Goal: Information Seeking & Learning: Compare options

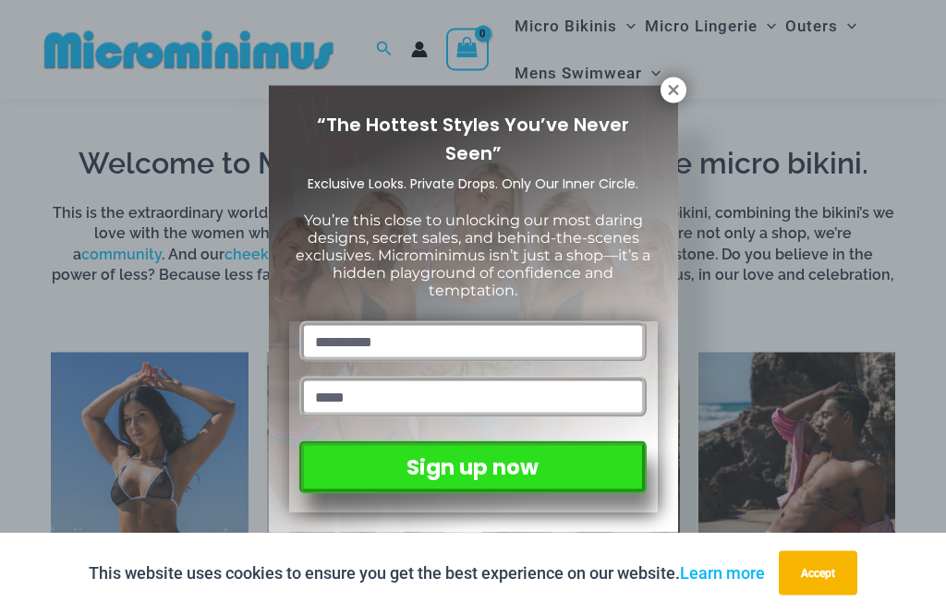
scroll to position [962, 0]
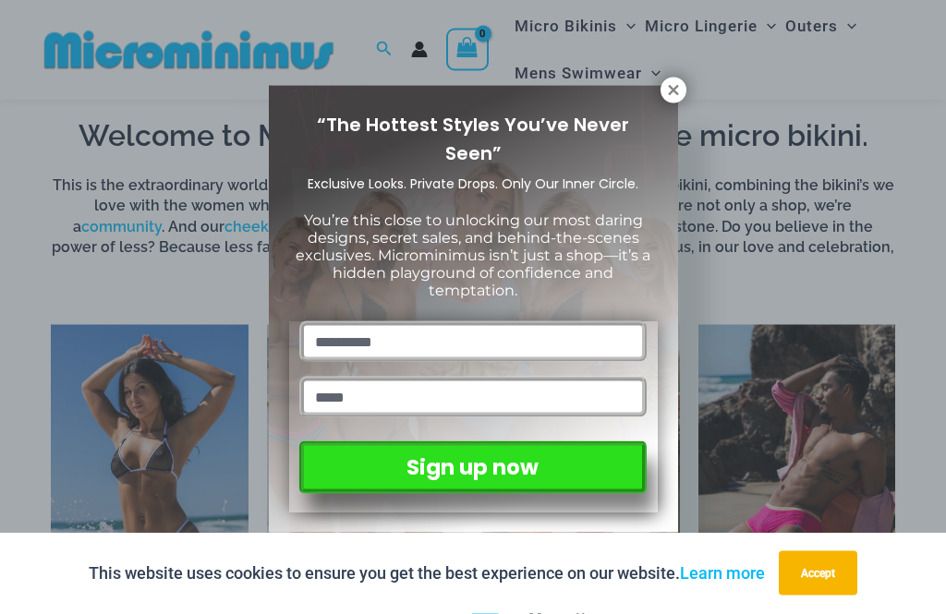
click at [676, 94] on icon at bounding box center [673, 90] width 10 height 10
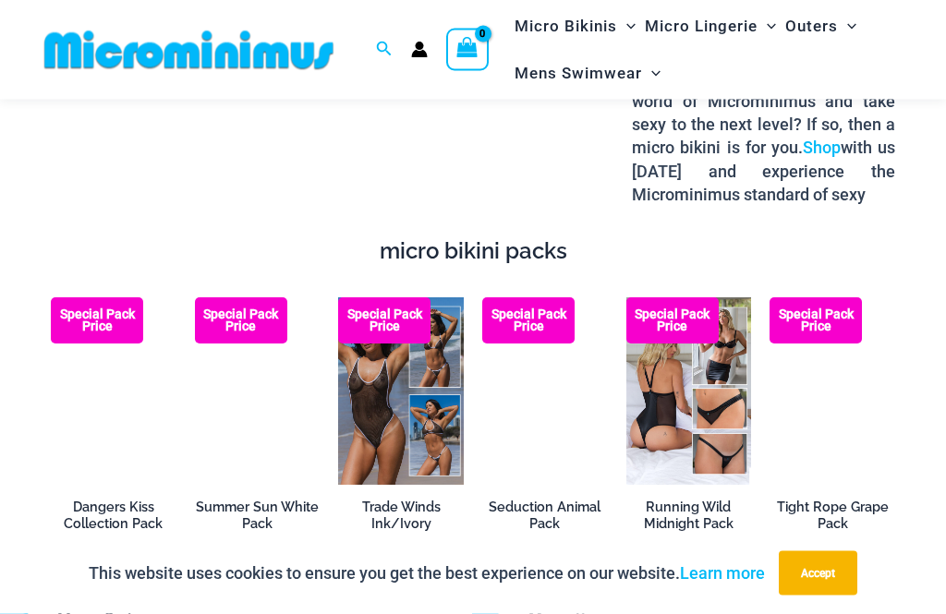
scroll to position [2650, 0]
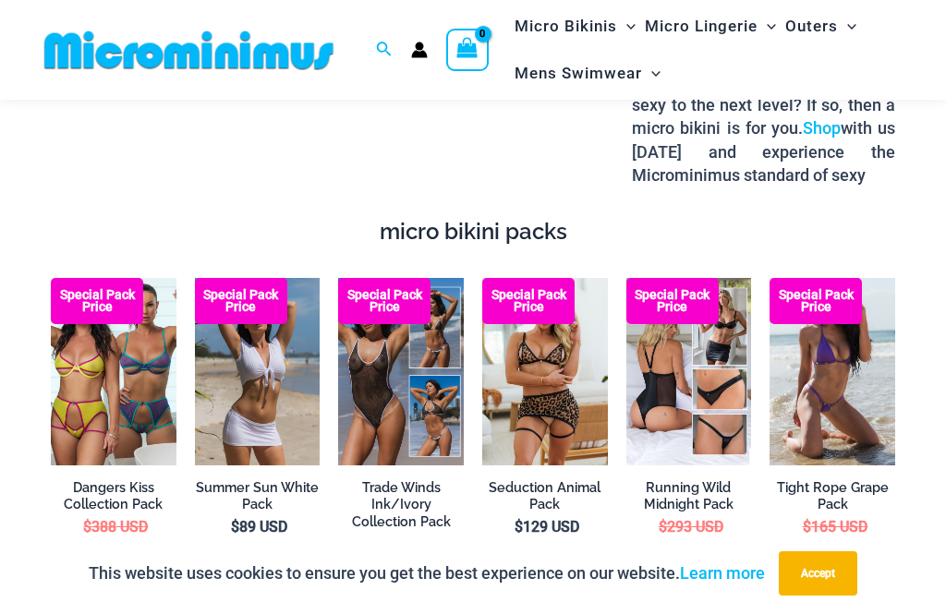
click at [195, 278] on img at bounding box center [195, 278] width 0 height 0
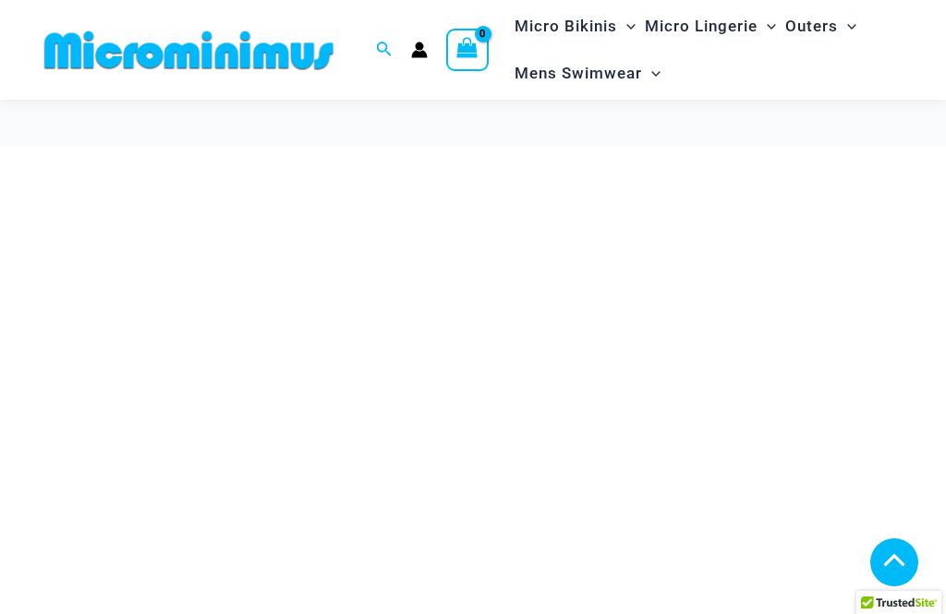
scroll to position [2709, 0]
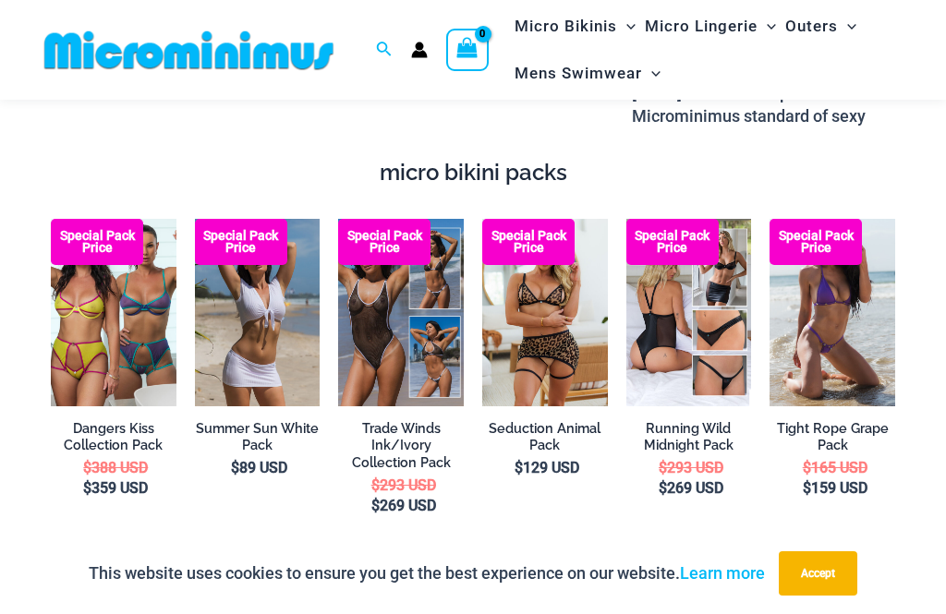
click at [769, 219] on img at bounding box center [769, 219] width 0 height 0
click at [626, 219] on img at bounding box center [626, 219] width 0 height 0
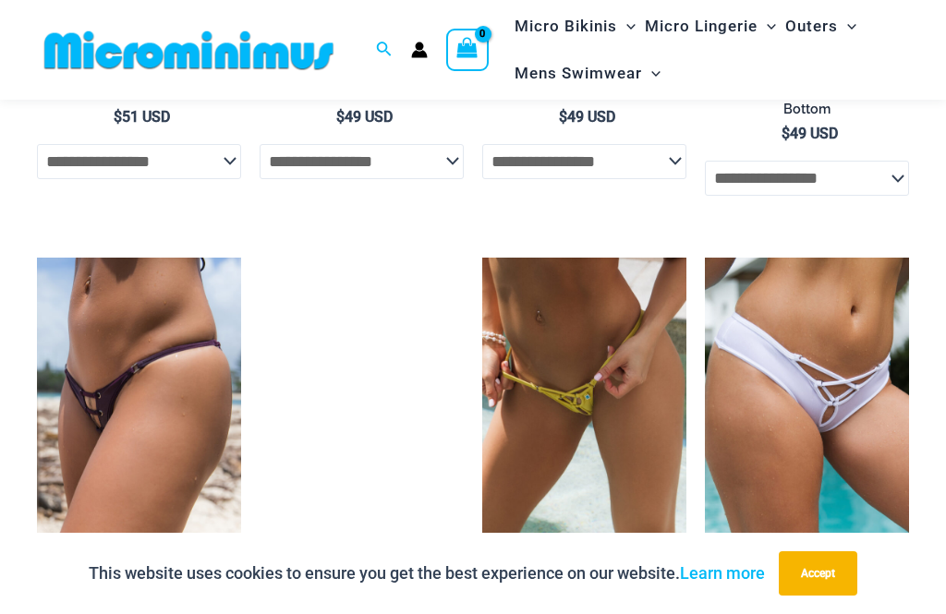
scroll to position [5182, 0]
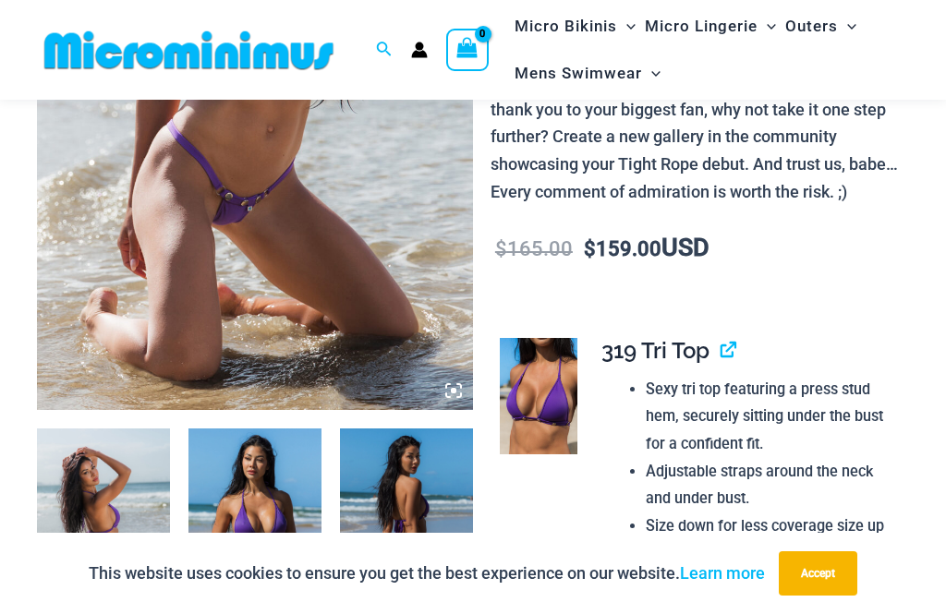
scroll to position [372, 0]
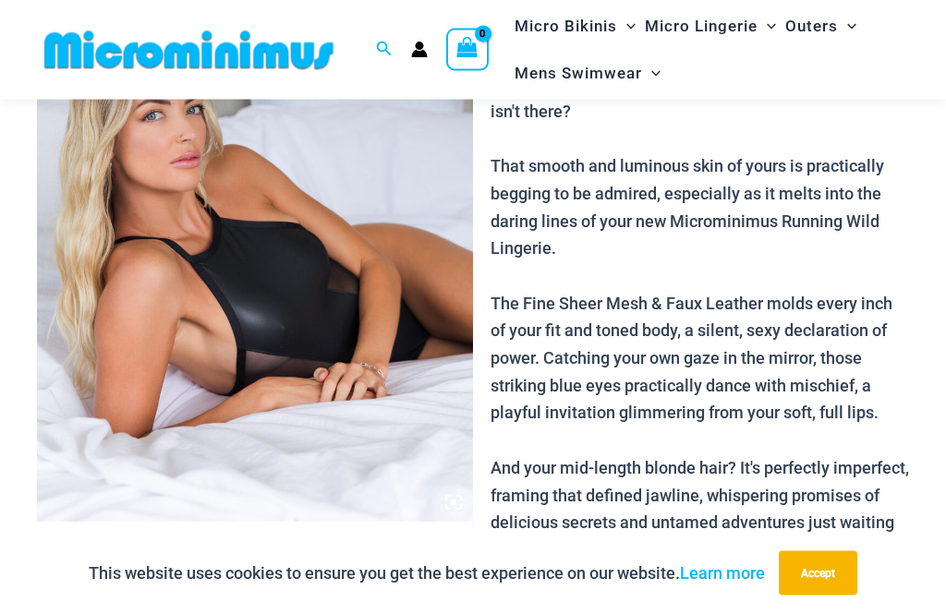
scroll to position [334, 0]
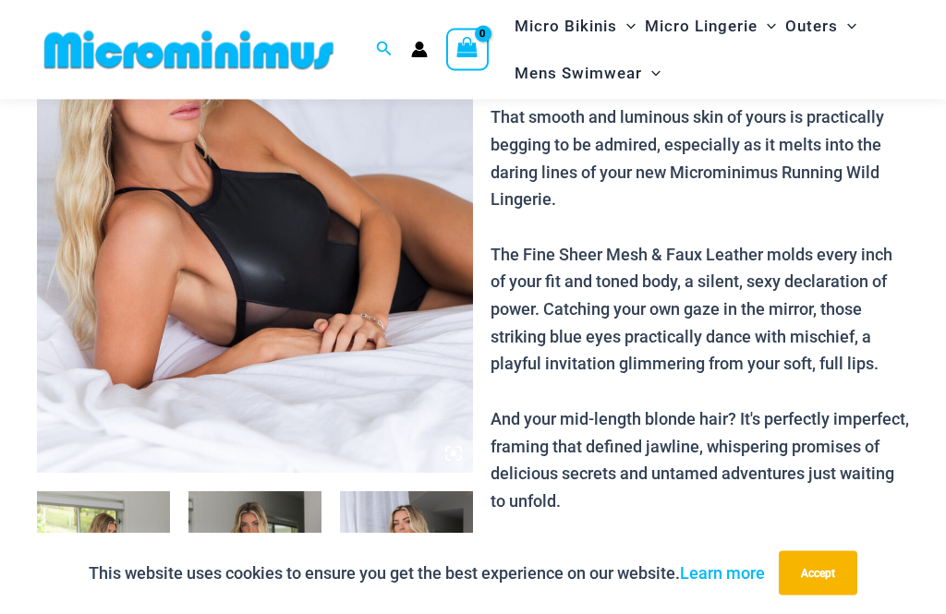
click at [450, 435] on img at bounding box center [255, 147] width 436 height 654
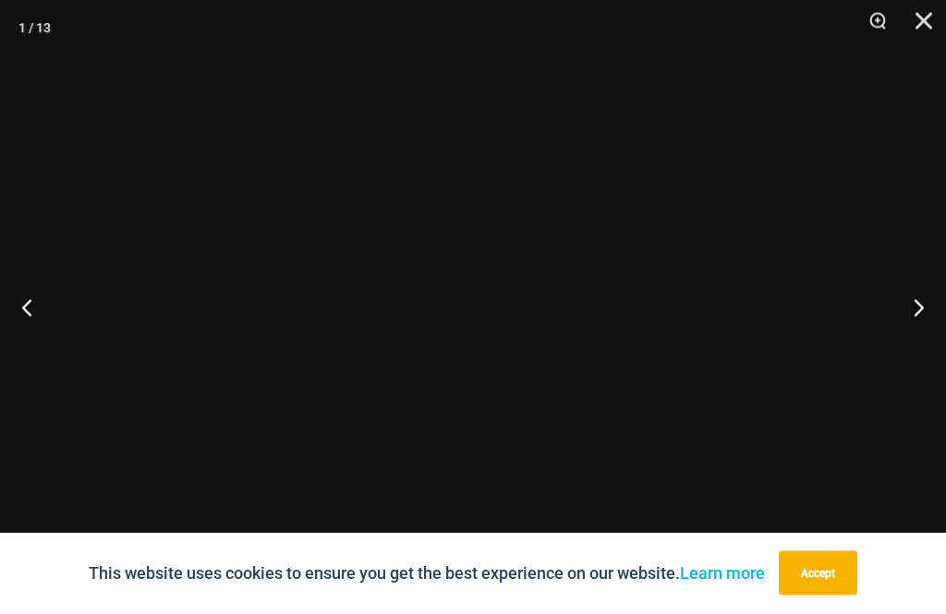
scroll to position [335, 0]
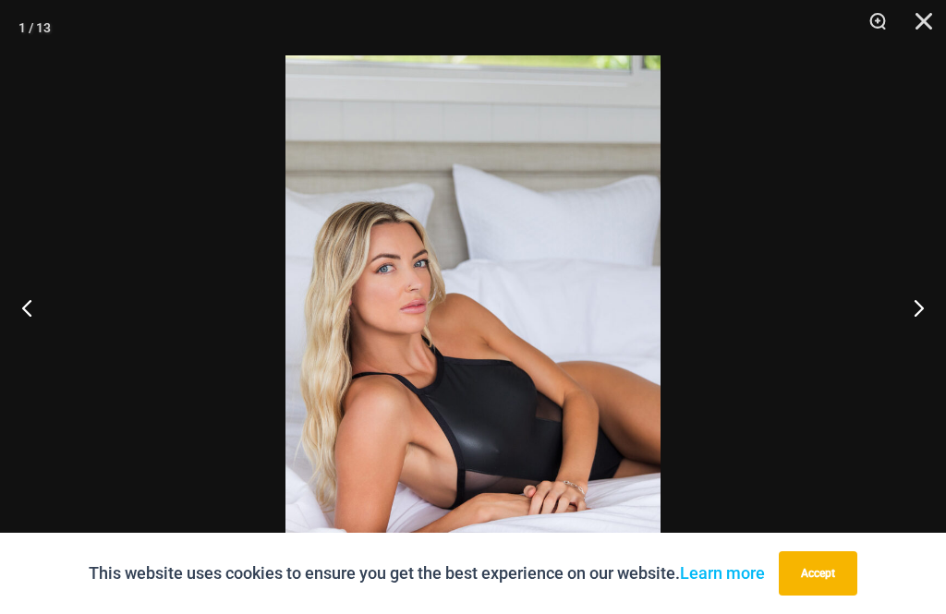
click at [935, 340] on button "Next" at bounding box center [910, 307] width 69 height 92
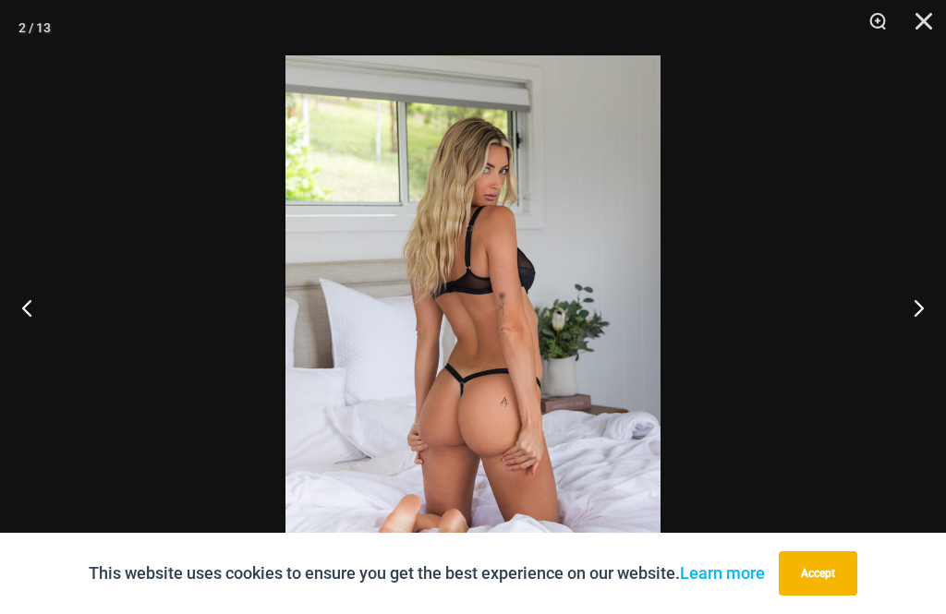
click at [934, 334] on button "Next" at bounding box center [910, 307] width 69 height 92
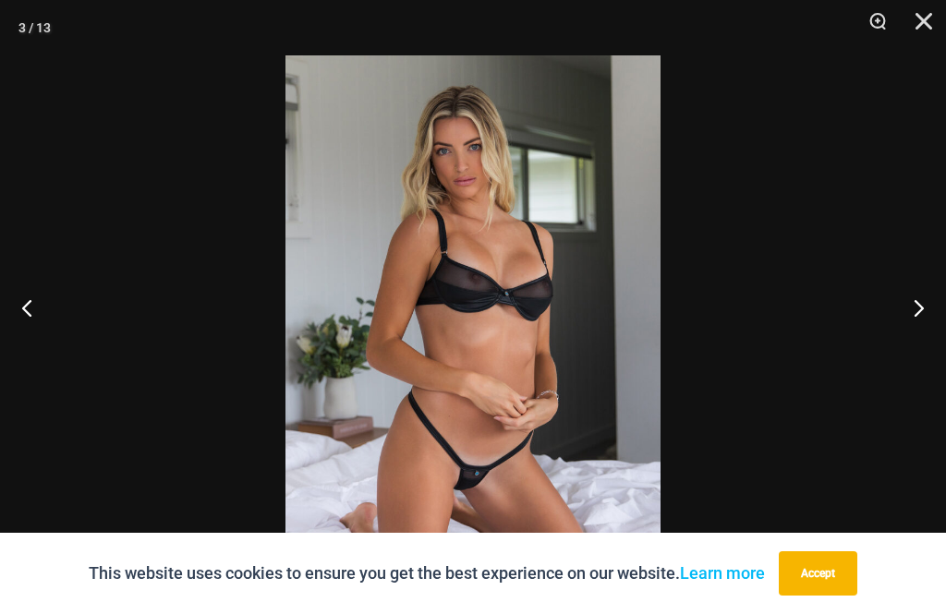
click at [934, 334] on button "Next" at bounding box center [910, 307] width 69 height 92
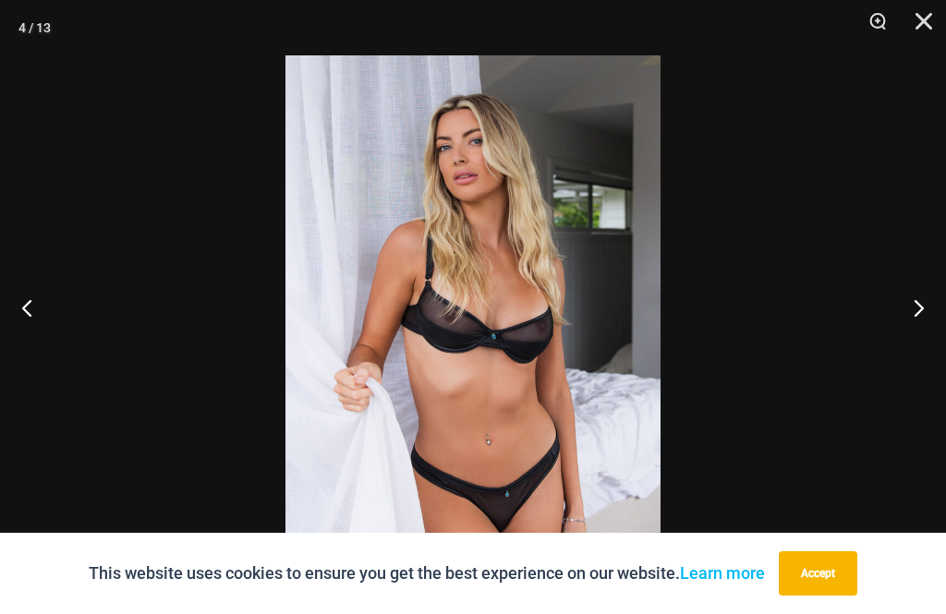
click at [934, 337] on button "Next" at bounding box center [910, 307] width 69 height 92
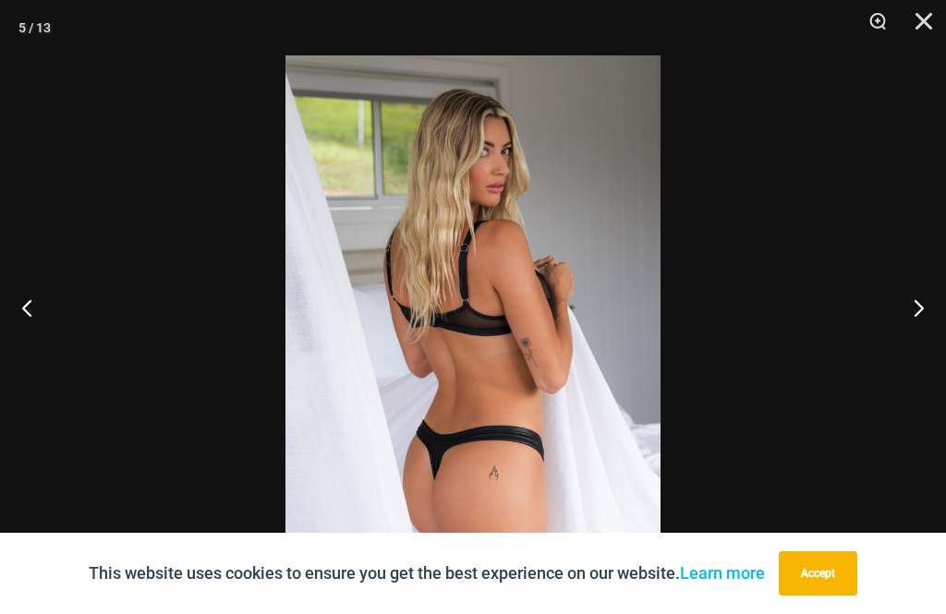
click at [934, 338] on button "Next" at bounding box center [910, 307] width 69 height 92
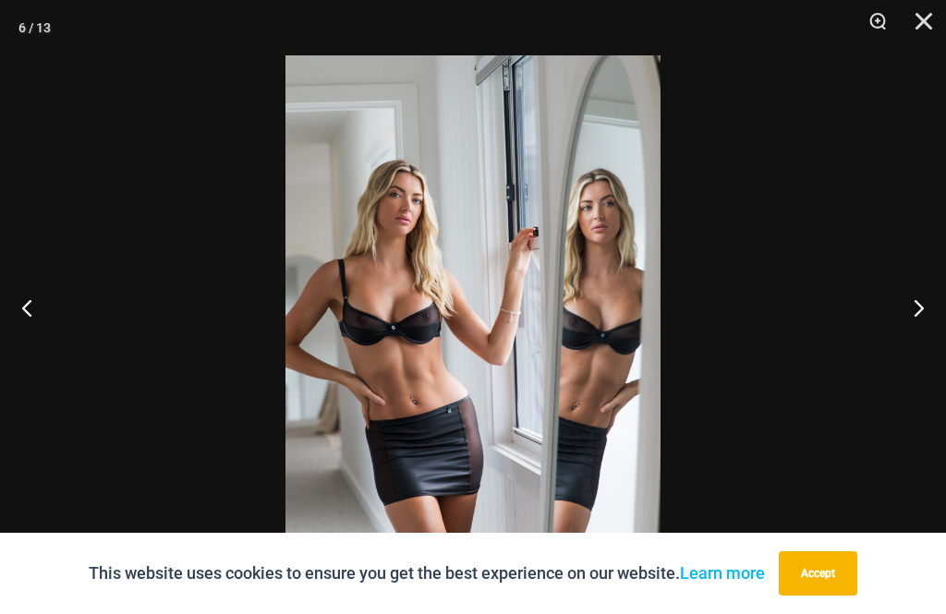
click at [934, 337] on button "Next" at bounding box center [910, 307] width 69 height 92
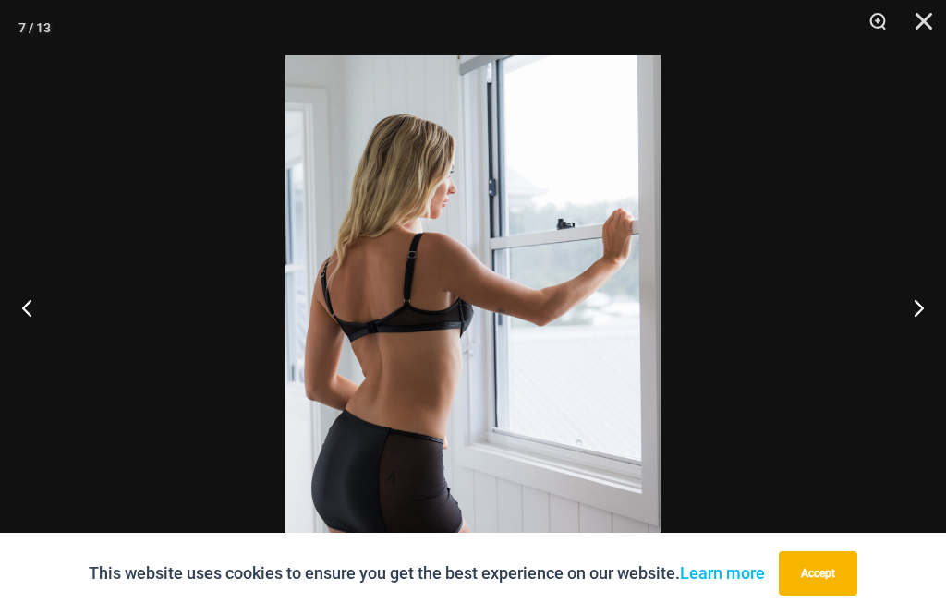
click at [934, 337] on button "Next" at bounding box center [910, 307] width 69 height 92
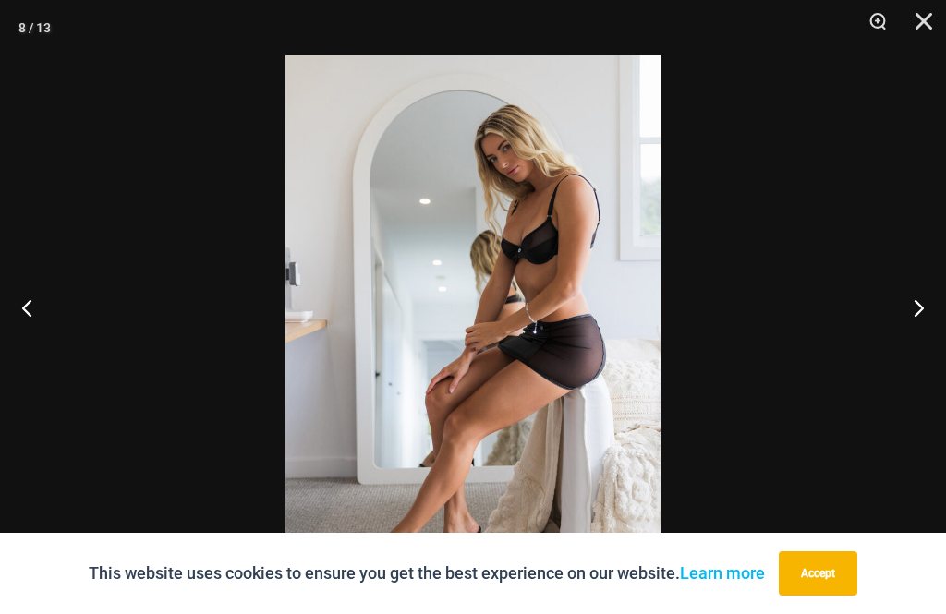
click at [934, 337] on button "Next" at bounding box center [910, 307] width 69 height 92
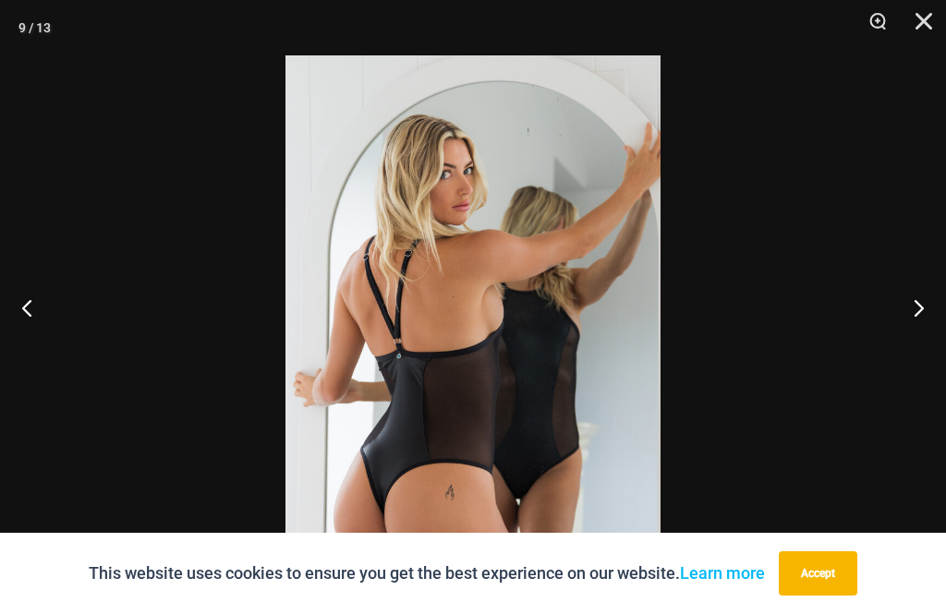
click at [934, 337] on button "Next" at bounding box center [910, 307] width 69 height 92
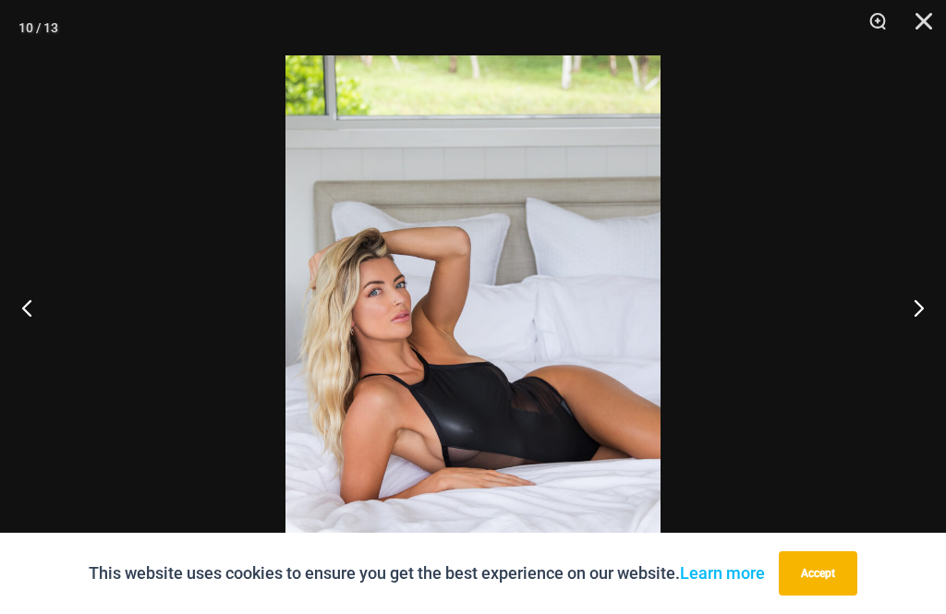
click at [934, 336] on button "Next" at bounding box center [910, 307] width 69 height 92
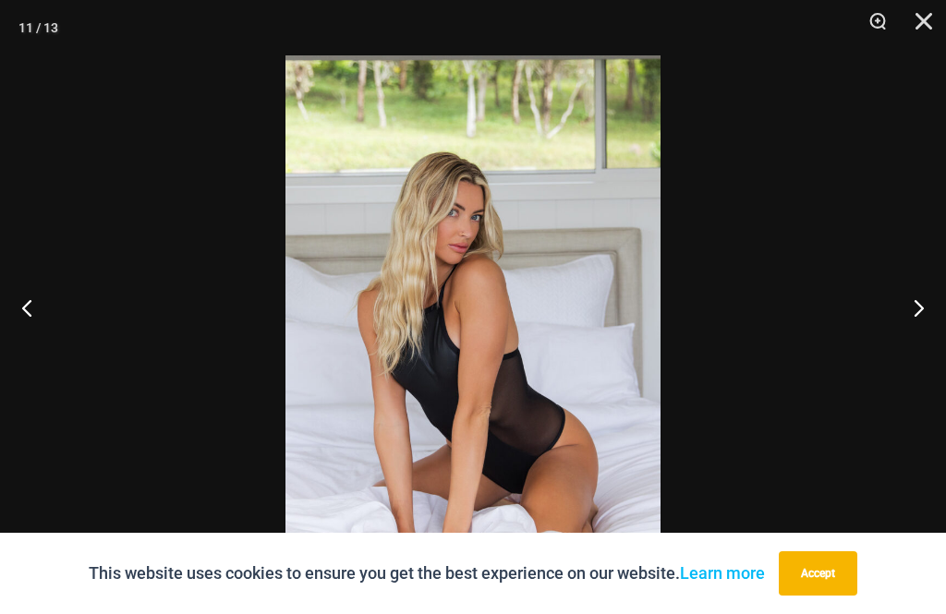
click at [934, 336] on button "Next" at bounding box center [910, 307] width 69 height 92
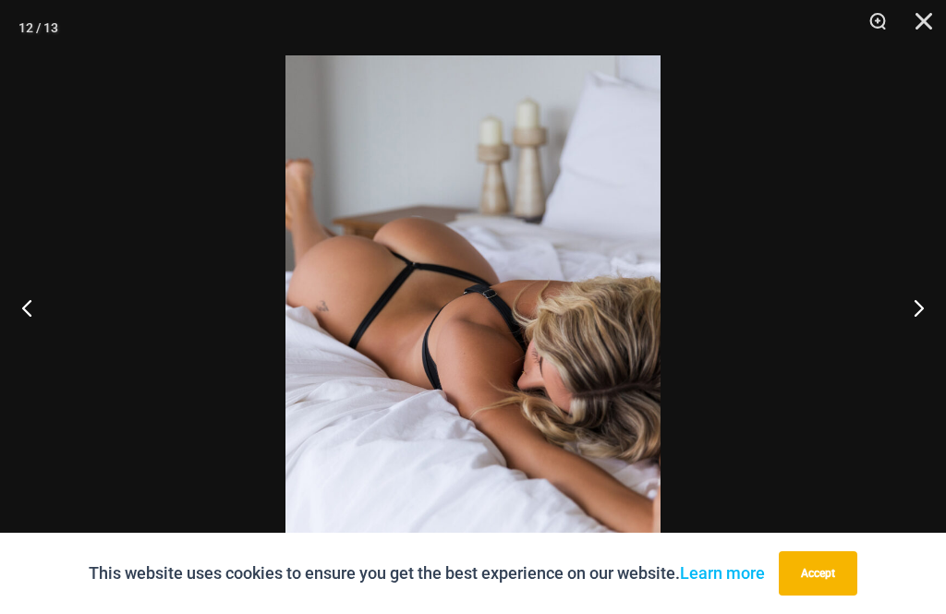
click at [934, 335] on button "Next" at bounding box center [910, 307] width 69 height 92
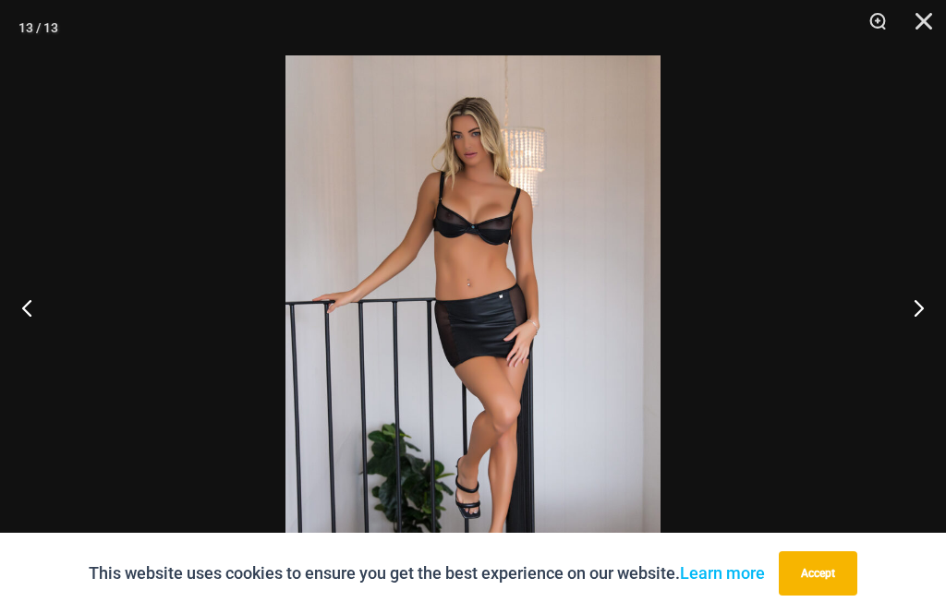
click at [934, 334] on button "Next" at bounding box center [910, 307] width 69 height 92
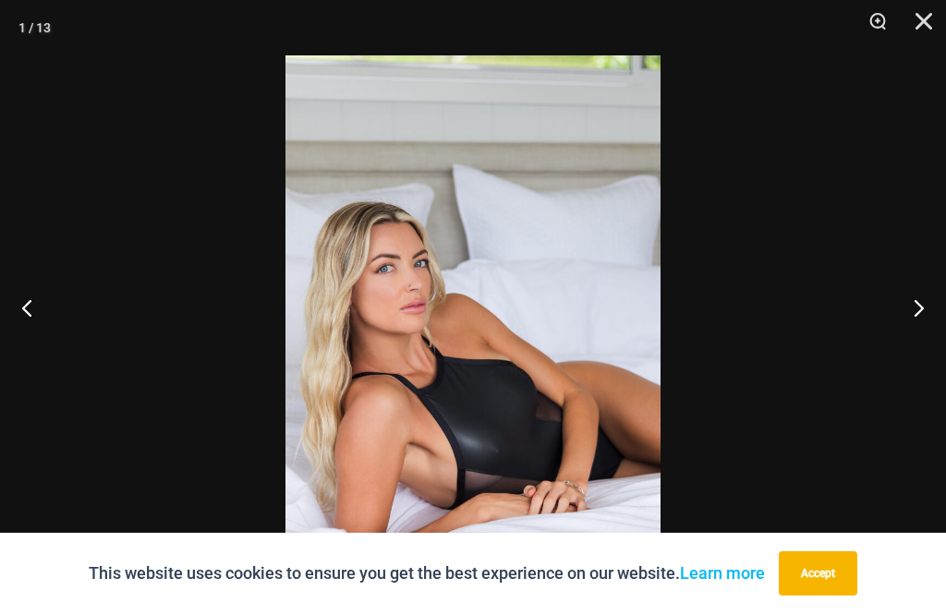
click at [934, 334] on button "Next" at bounding box center [910, 307] width 69 height 92
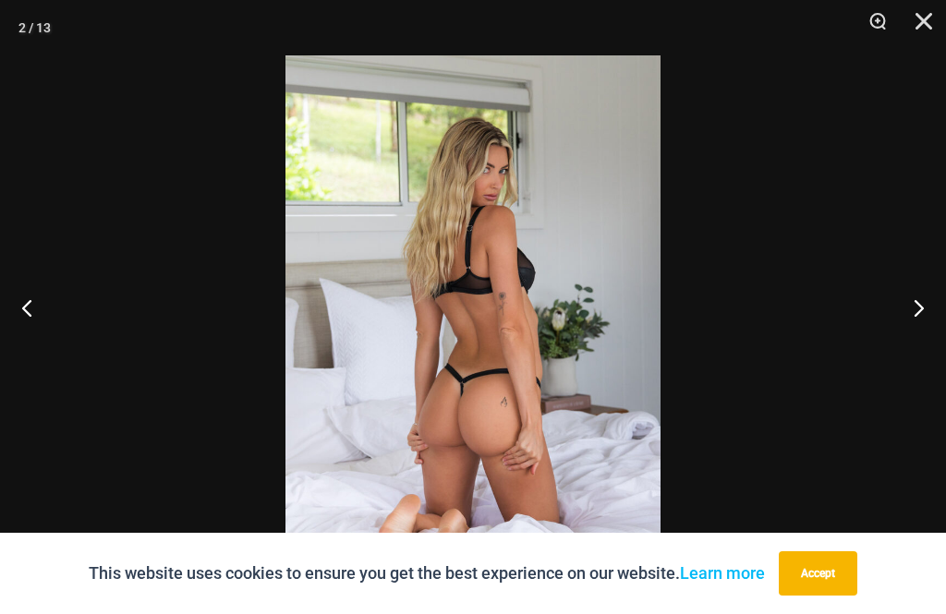
click at [934, 333] on button "Next" at bounding box center [910, 307] width 69 height 92
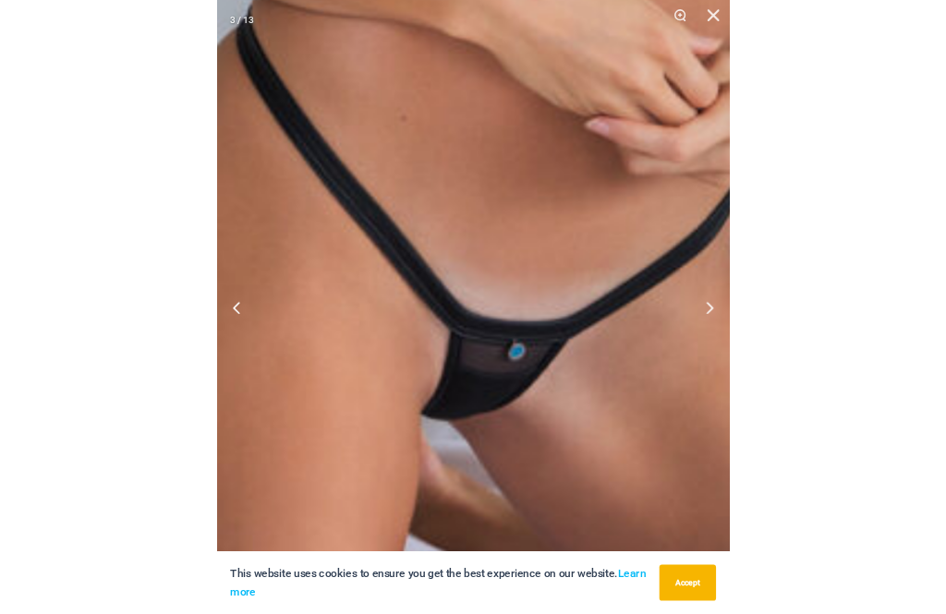
scroll to position [333, 0]
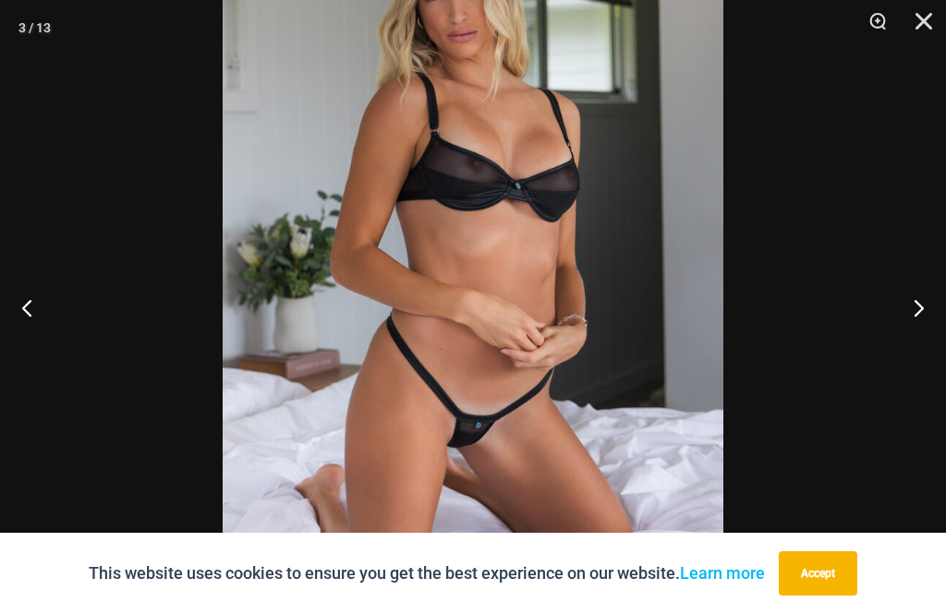
click at [919, 30] on button "Close" at bounding box center [917, 27] width 46 height 55
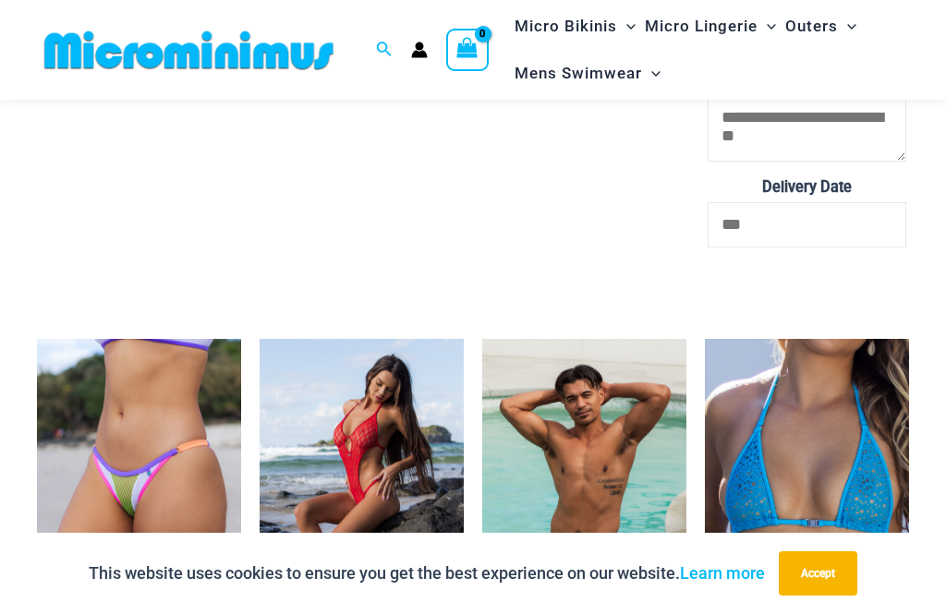
scroll to position [6789, 0]
